Goal: Information Seeking & Learning: Learn about a topic

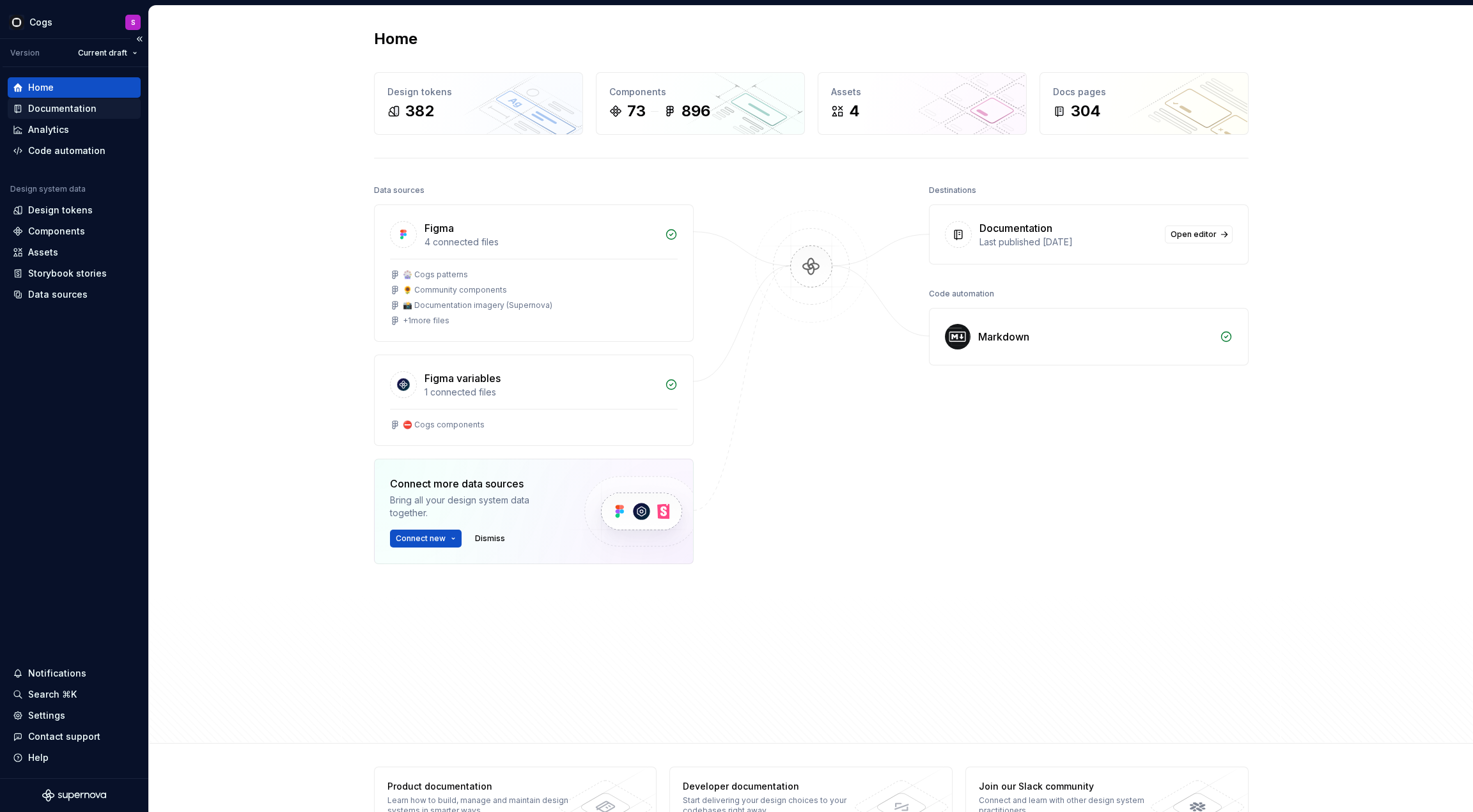
click at [113, 108] on div "Documentation" at bounding box center [73, 108] width 122 height 13
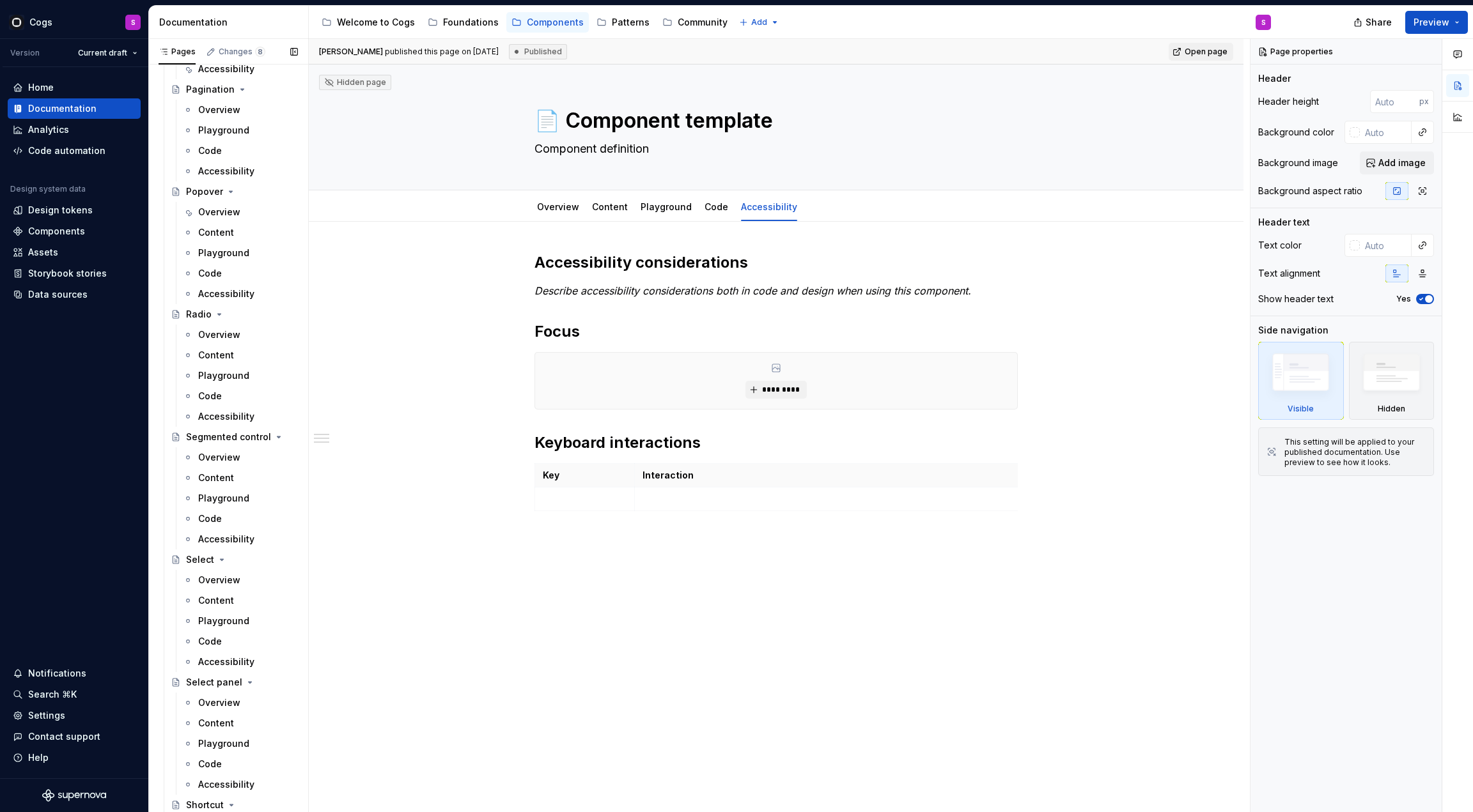
scroll to position [2961, 0]
click at [220, 456] on div "Overview" at bounding box center [219, 454] width 42 height 13
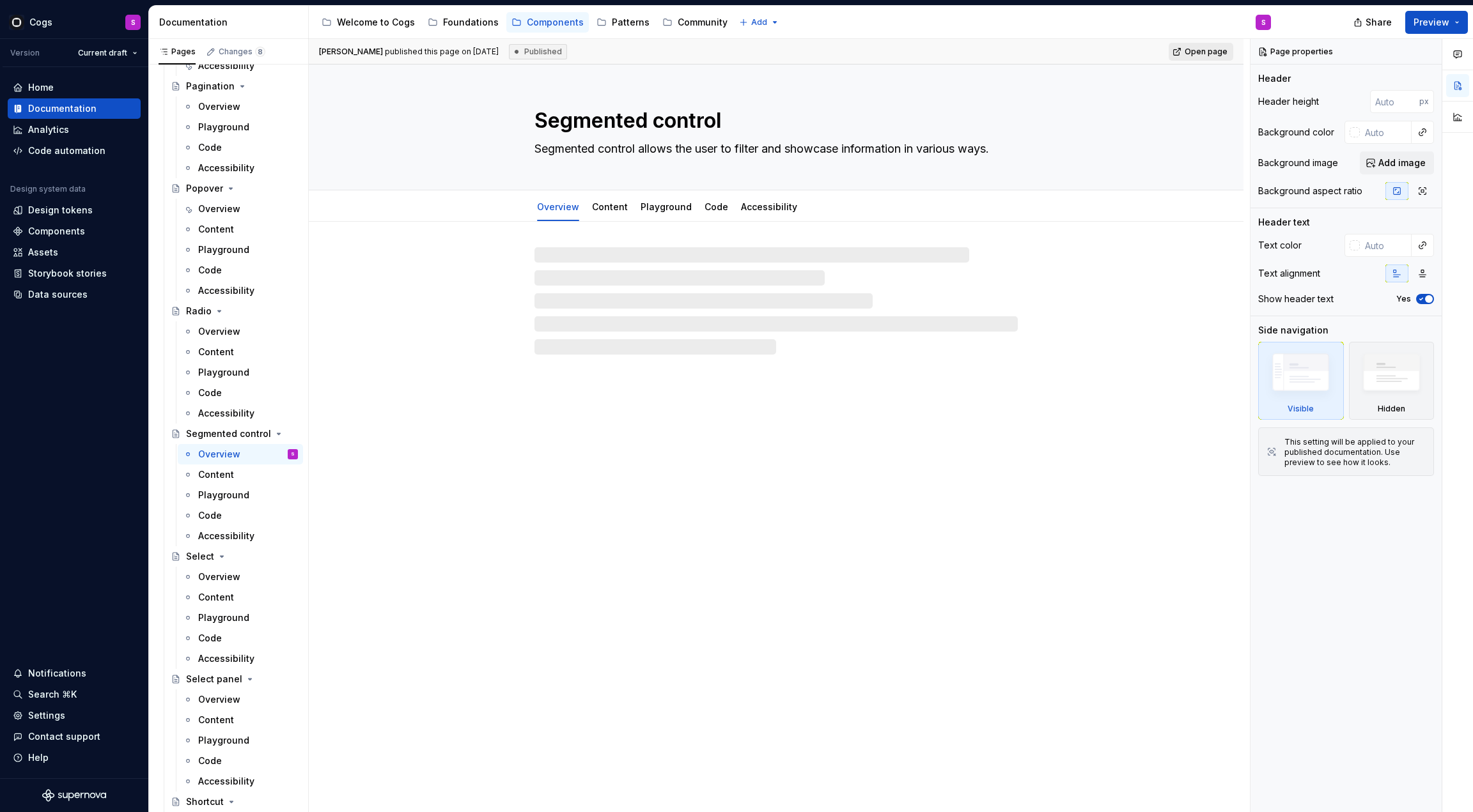
click at [1222, 45] on link "Open page" at bounding box center [1201, 52] width 64 height 18
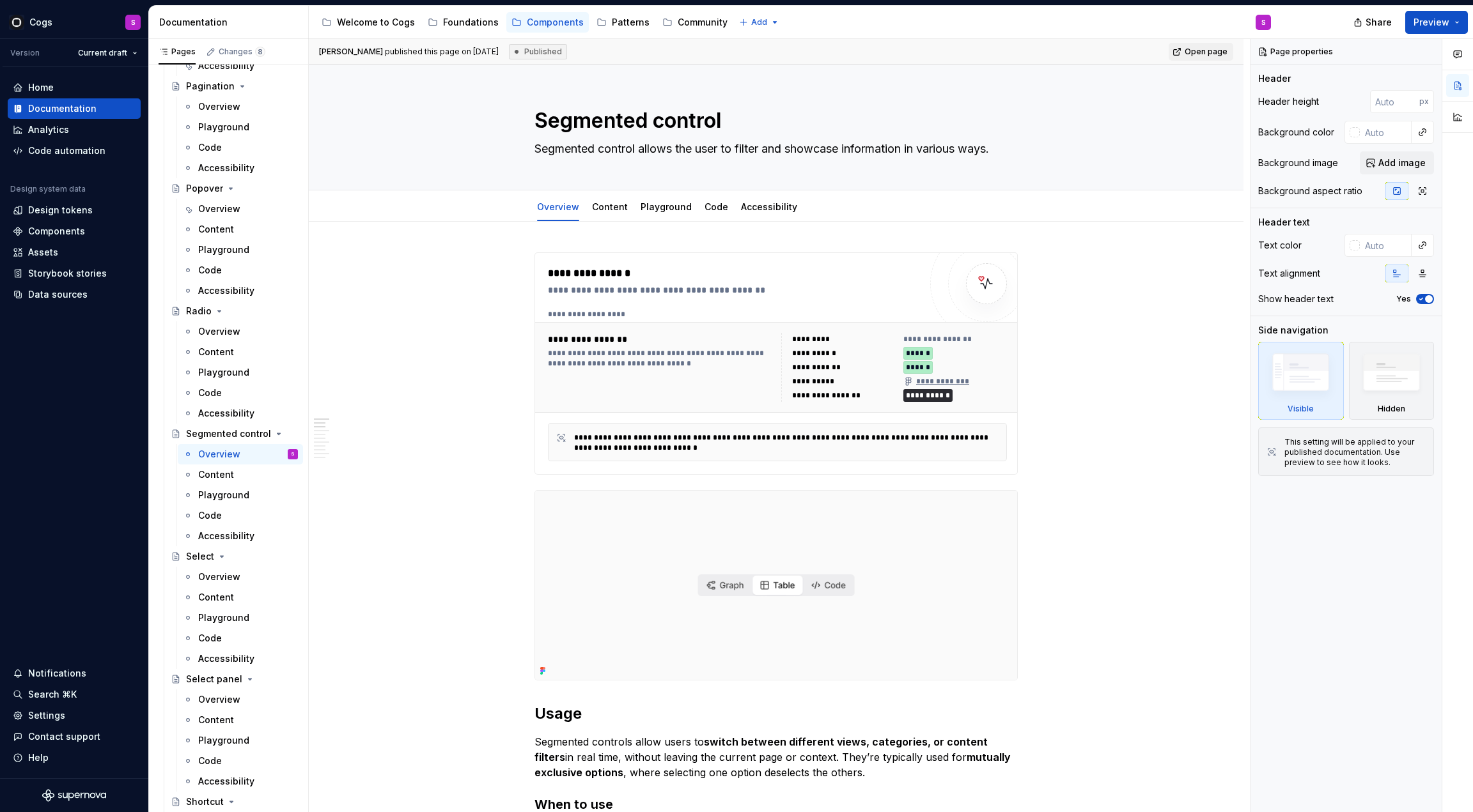
type textarea "*"
